Goal: Information Seeking & Learning: Learn about a topic

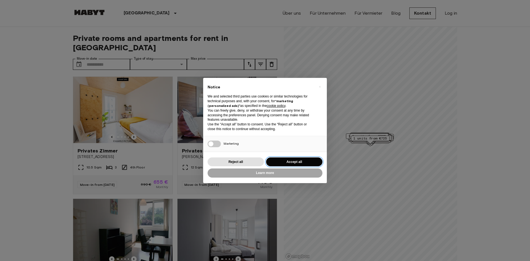
click at [307, 160] on button "Accept all" at bounding box center [294, 161] width 56 height 9
